Goal: Transaction & Acquisition: Subscribe to service/newsletter

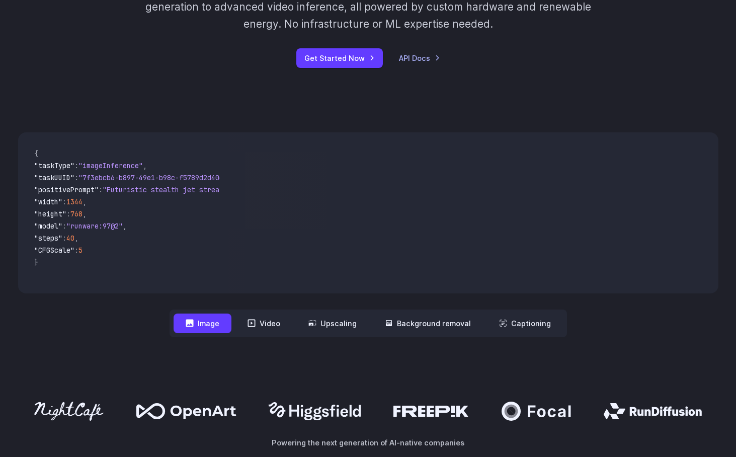
scroll to position [261, 0]
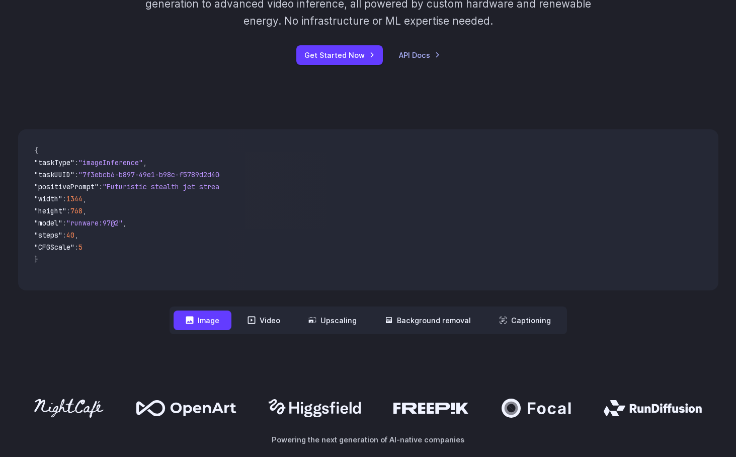
click at [659, 239] on video at bounding box center [473, 209] width 490 height 161
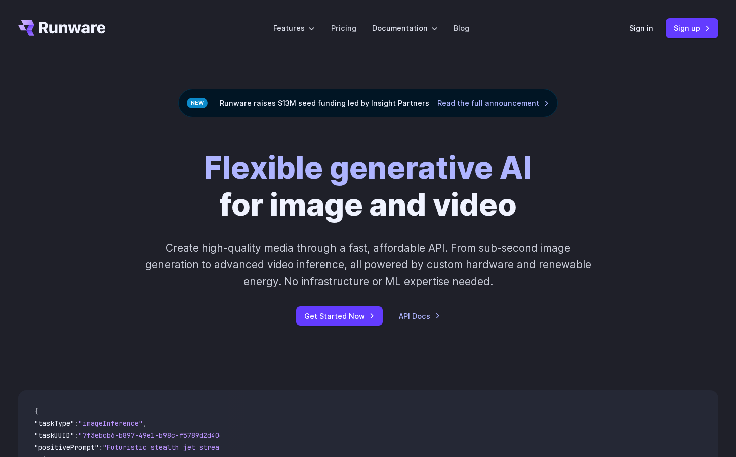
scroll to position [0, 0]
click at [349, 31] on link "Pricing" at bounding box center [343, 28] width 25 height 12
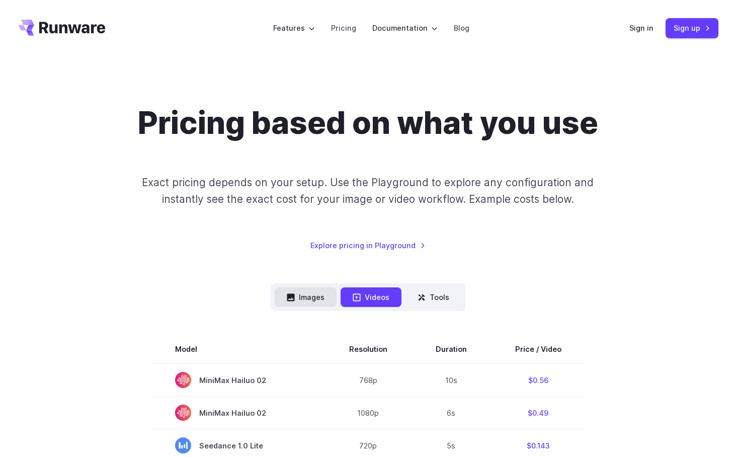
click at [297, 303] on button "Images" at bounding box center [306, 297] width 62 height 20
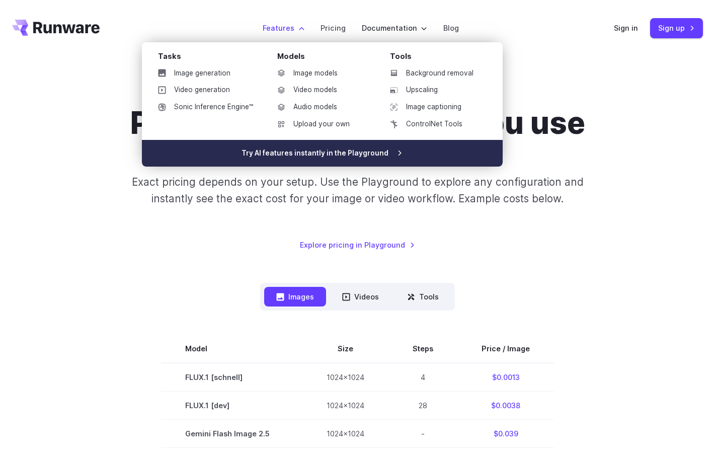
click at [329, 156] on link "Try AI features instantly in the Playground" at bounding box center [322, 153] width 361 height 27
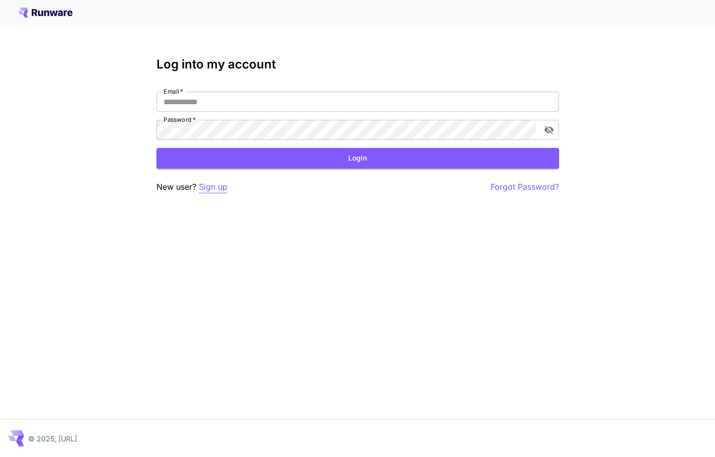
click at [211, 186] on p "Sign up" at bounding box center [213, 187] width 29 height 13
click at [61, 9] on icon at bounding box center [45, 13] width 54 height 10
click at [59, 15] on icon at bounding box center [60, 14] width 5 height 6
